Goal: Transaction & Acquisition: Purchase product/service

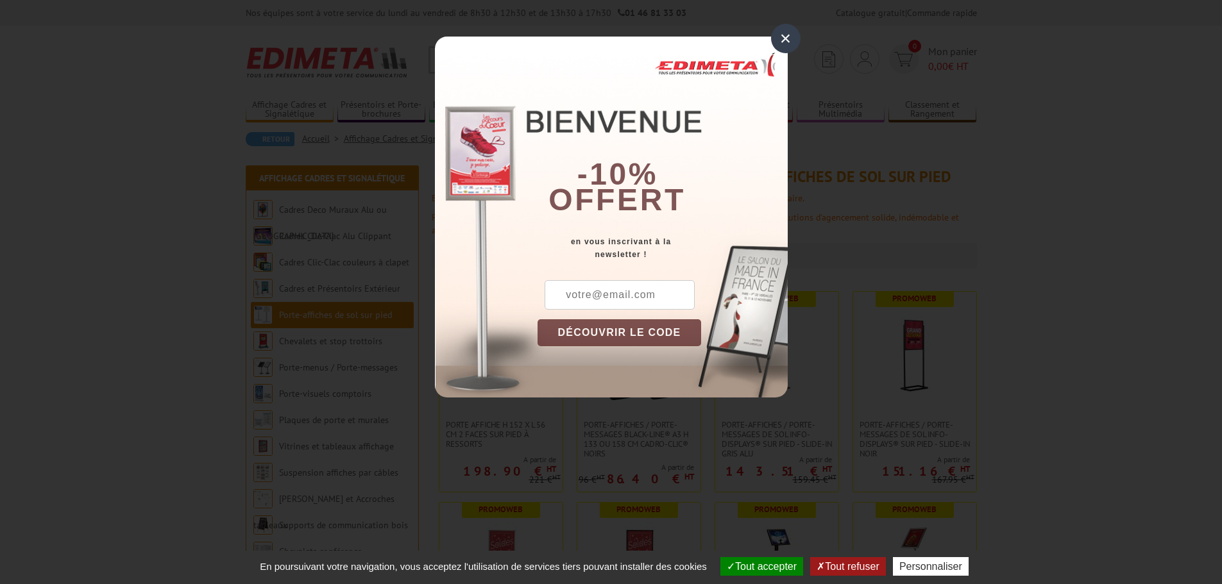
click at [786, 32] on div "×" at bounding box center [786, 39] width 30 height 30
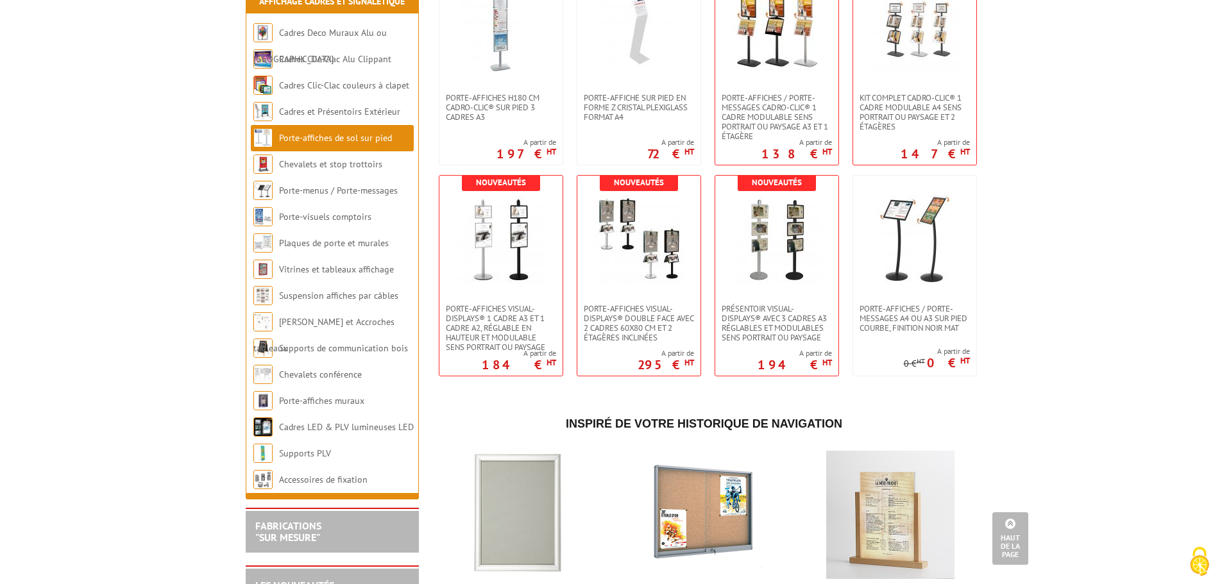
scroll to position [2758, 0]
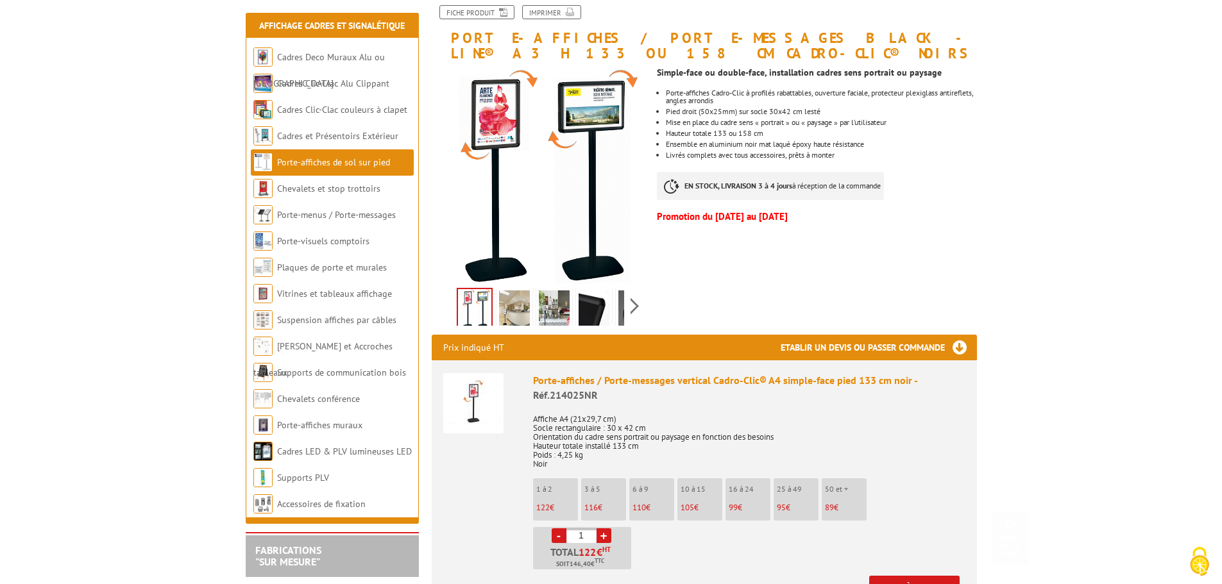
scroll to position [257, 0]
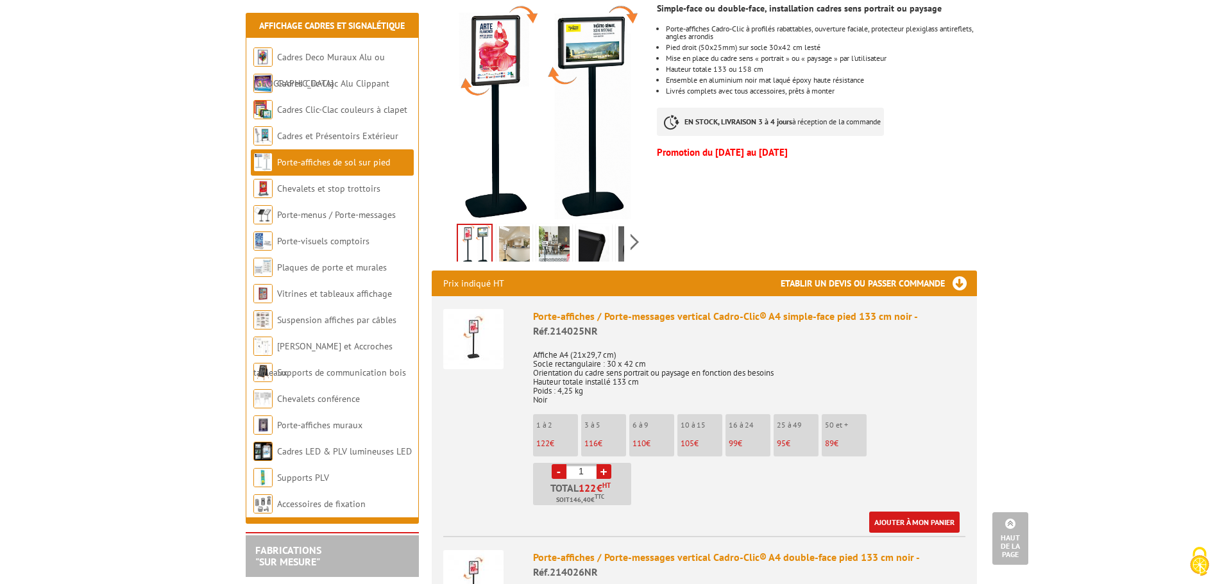
click at [607, 475] on link "+" at bounding box center [604, 471] width 15 height 15
type input "5"
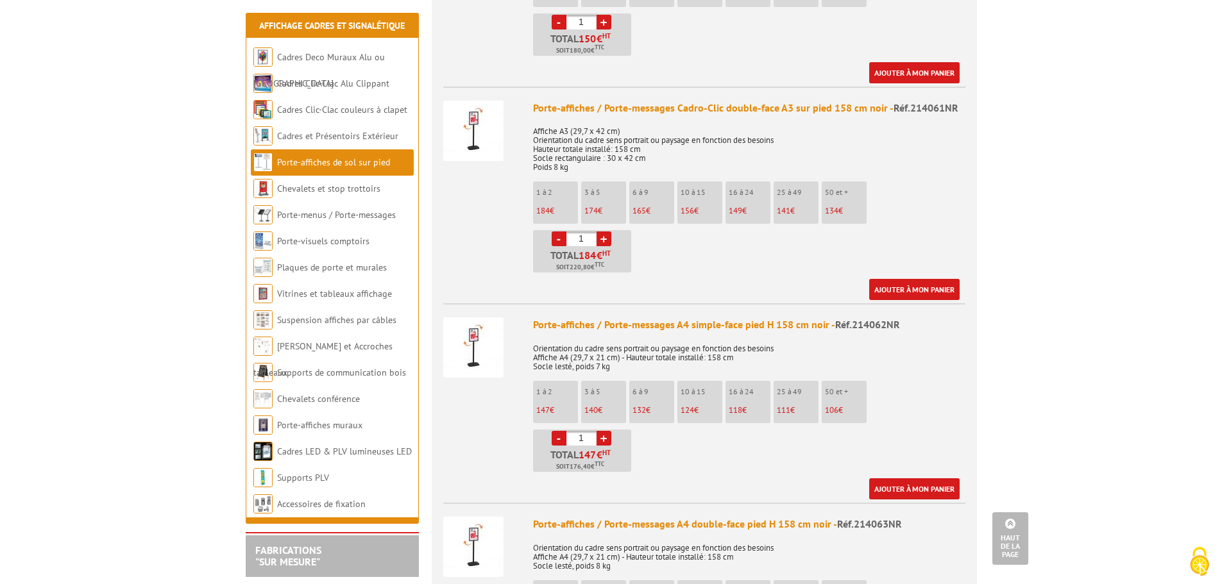
scroll to position [1381, 0]
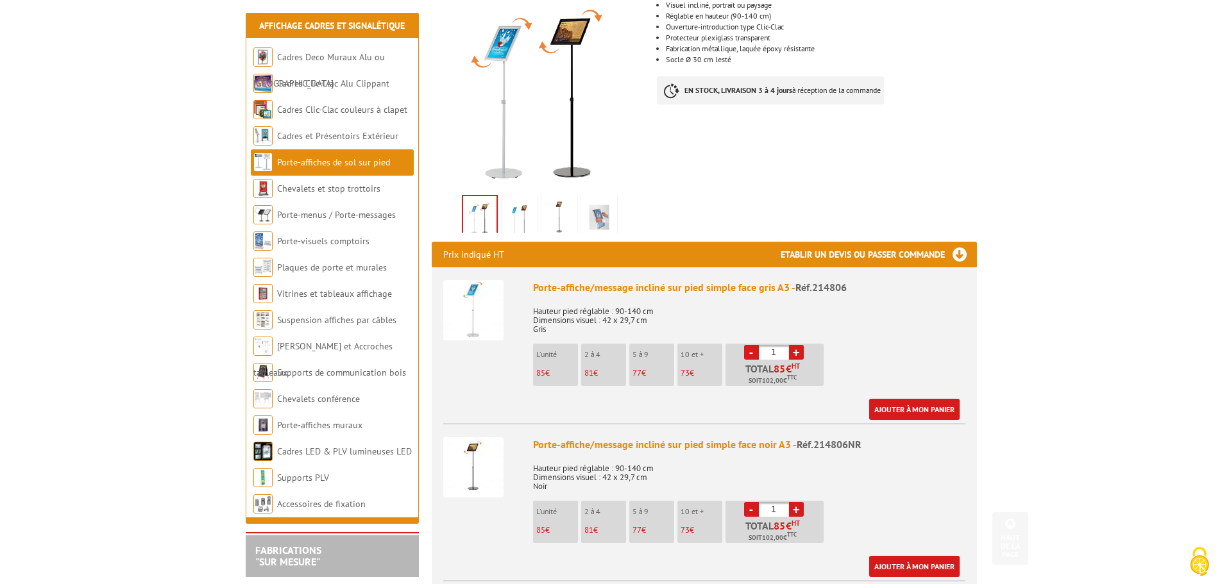
scroll to position [321, 0]
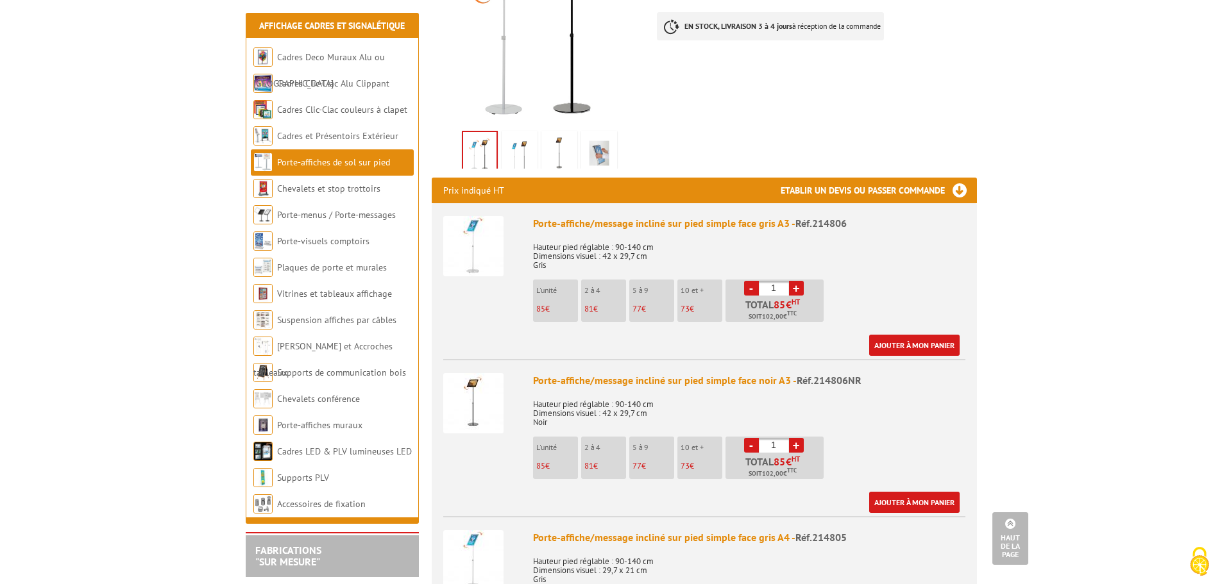
click at [792, 281] on link "+" at bounding box center [796, 288] width 15 height 15
type input "5"
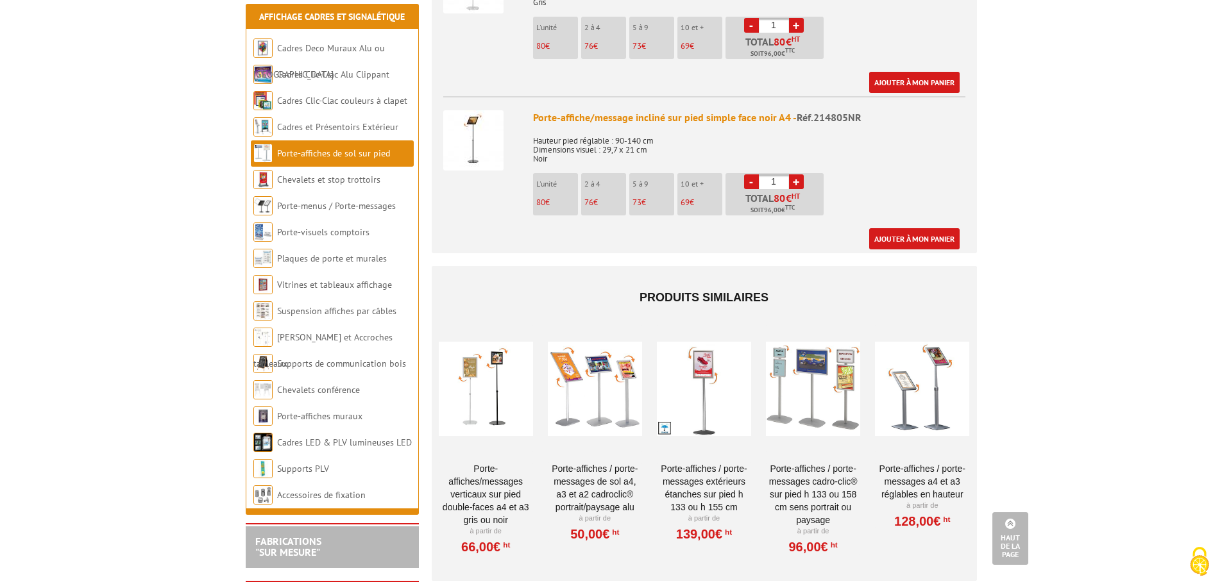
scroll to position [513, 0]
